Goal: Task Accomplishment & Management: Manage account settings

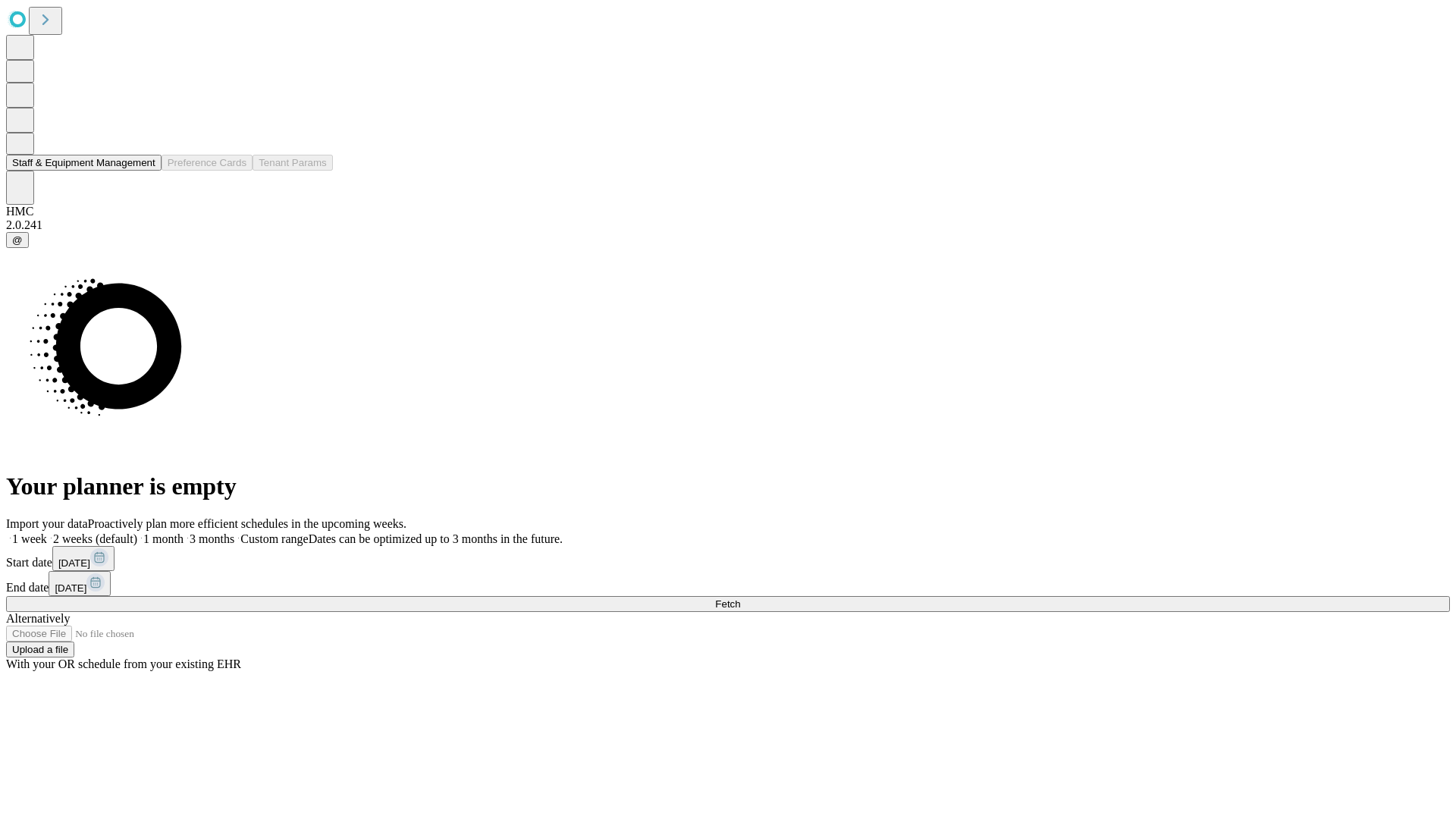
click at [142, 170] on button "Staff & Equipment Management" at bounding box center [84, 162] width 155 height 16
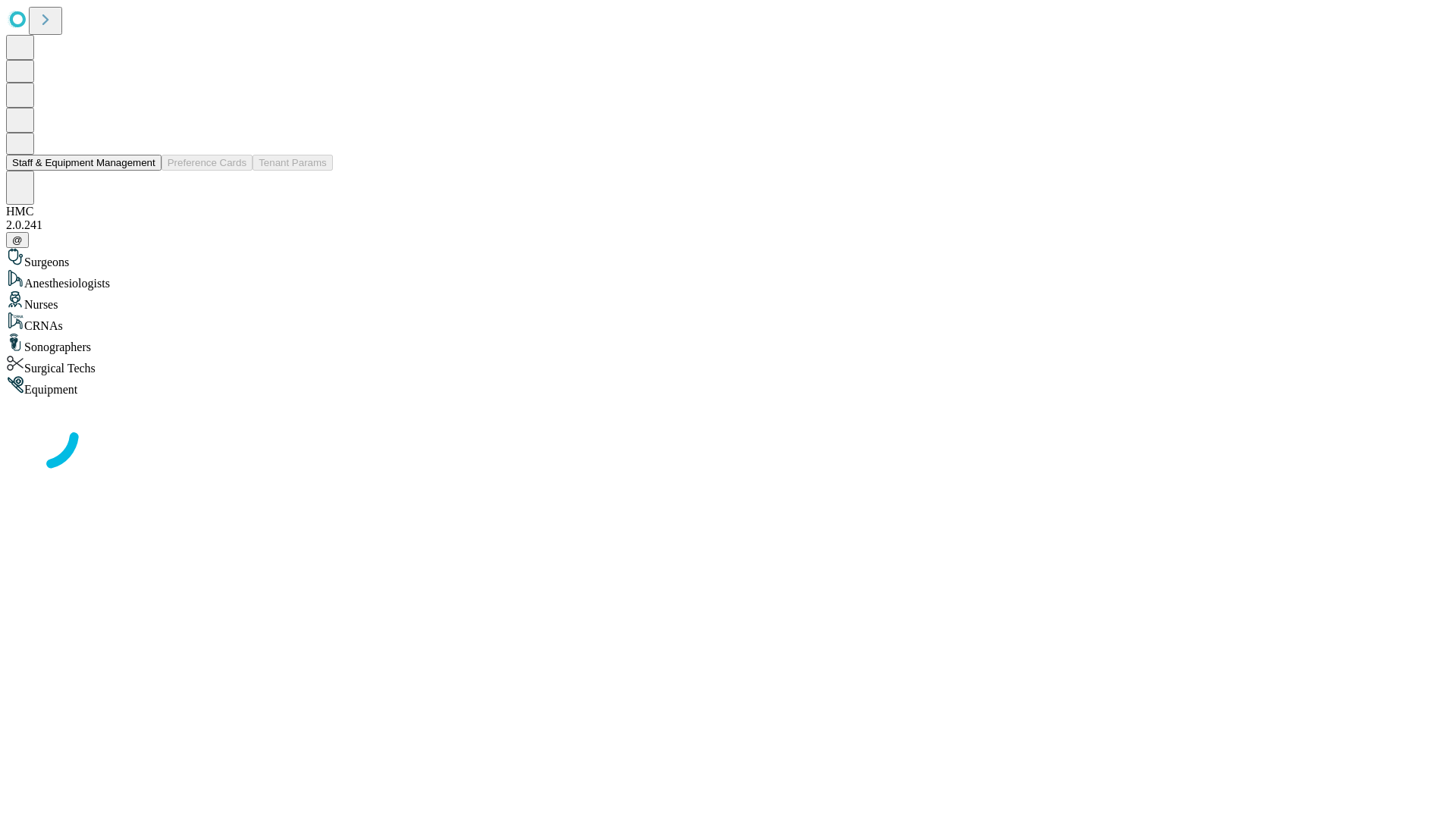
click at [145, 170] on button "Staff & Equipment Management" at bounding box center [84, 162] width 155 height 16
